Goal: Task Accomplishment & Management: Manage account settings

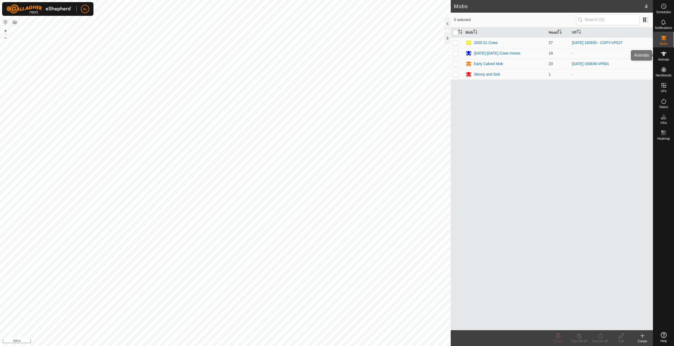
click at [666, 55] on icon at bounding box center [664, 54] width 6 height 6
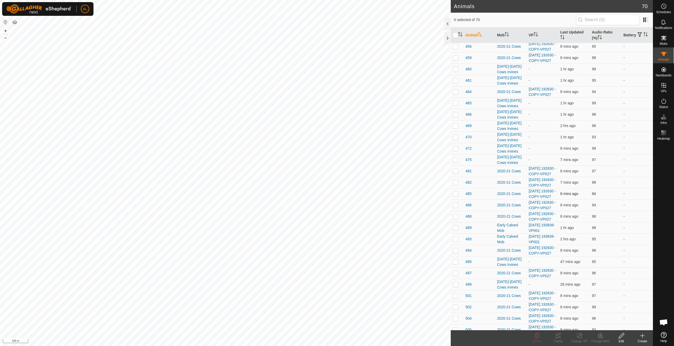
scroll to position [474, 0]
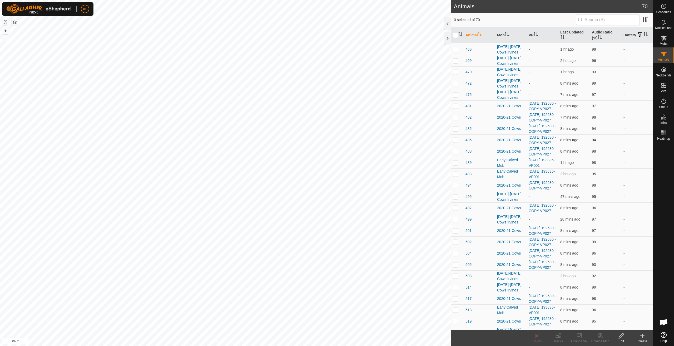
click at [454, 142] on p-checkbox at bounding box center [455, 140] width 5 height 4
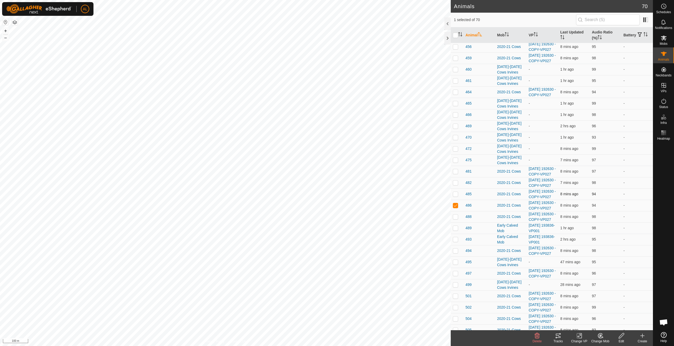
scroll to position [448, 0]
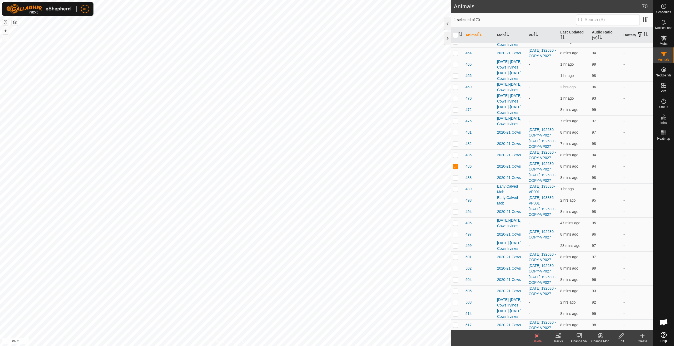
click at [602, 336] on icon at bounding box center [601, 335] width 7 height 6
click at [612, 312] on link "Choose Mob..." at bounding box center [616, 313] width 52 height 11
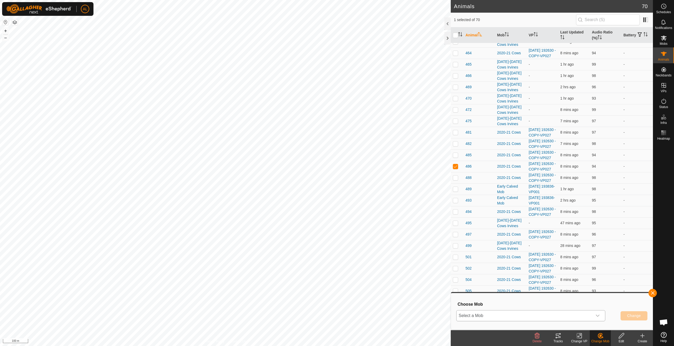
click at [594, 315] on div "dropdown trigger" at bounding box center [598, 315] width 11 height 11
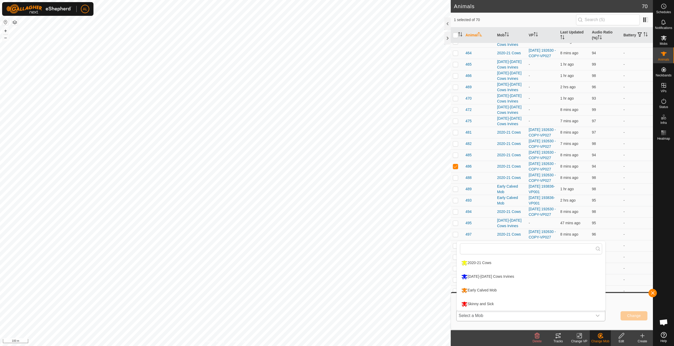
click at [563, 304] on li "Skinny and Sick" at bounding box center [531, 303] width 149 height 13
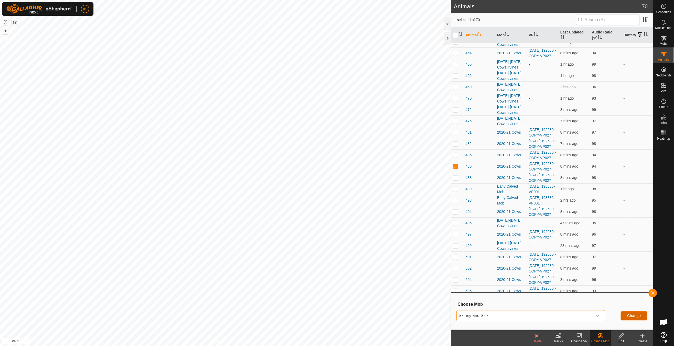
click at [637, 316] on span "Change" at bounding box center [635, 316] width 14 height 4
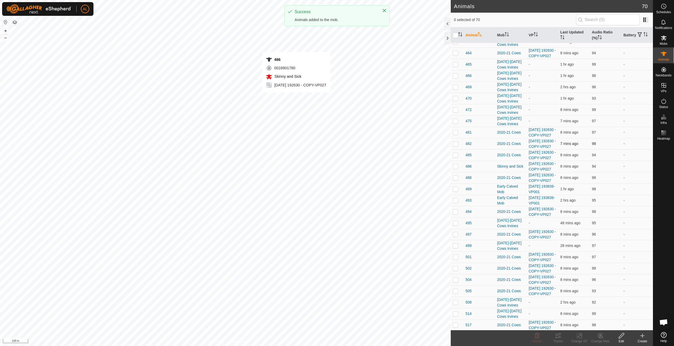
checkbox input "true"
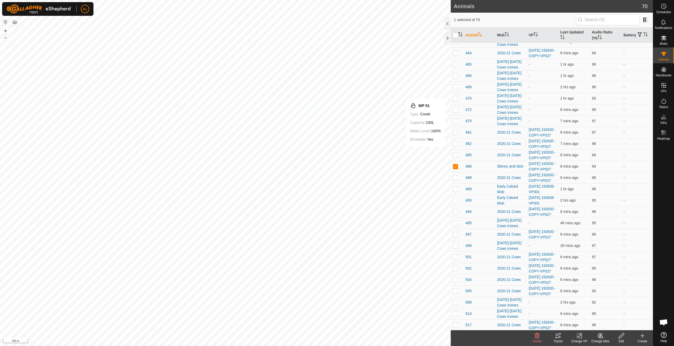
click at [583, 336] on change-vp-svg-icon at bounding box center [579, 335] width 21 height 6
click at [588, 322] on link "Turn Off VP" at bounding box center [595, 324] width 52 height 11
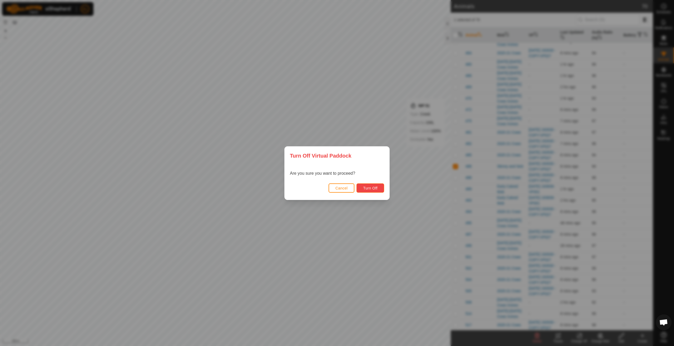
click at [371, 187] on span "Turn Off" at bounding box center [370, 188] width 14 height 4
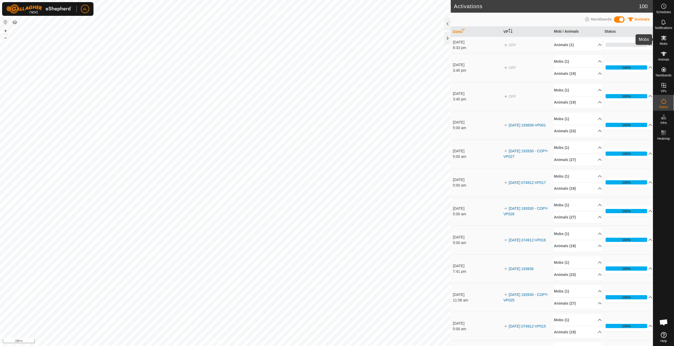
click at [661, 41] on icon at bounding box center [664, 38] width 6 height 6
